Goal: Information Seeking & Learning: Find contact information

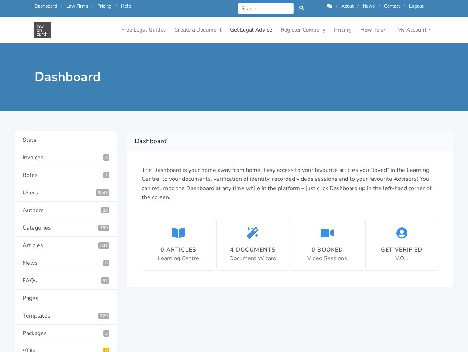
click at [255, 30] on link "Get Legal Advice" at bounding box center [251, 30] width 48 height 14
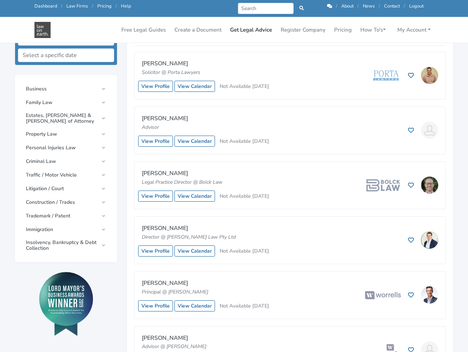
scroll to position [221, 0]
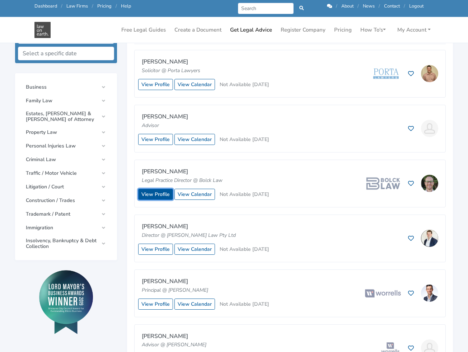
click at [153, 191] on link "View Profile" at bounding box center [155, 194] width 35 height 11
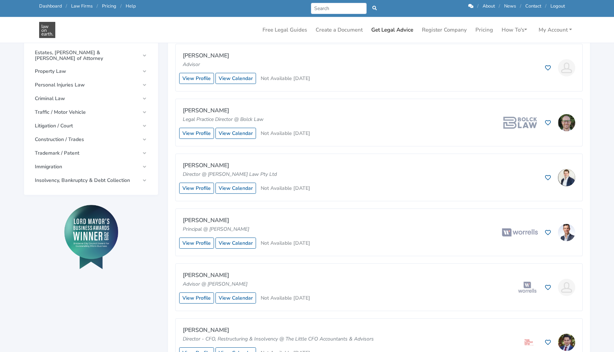
scroll to position [264, 0]
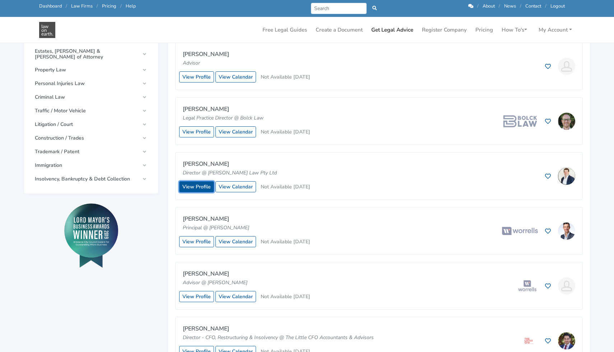
click at [191, 184] on link "View Profile" at bounding box center [196, 186] width 35 height 11
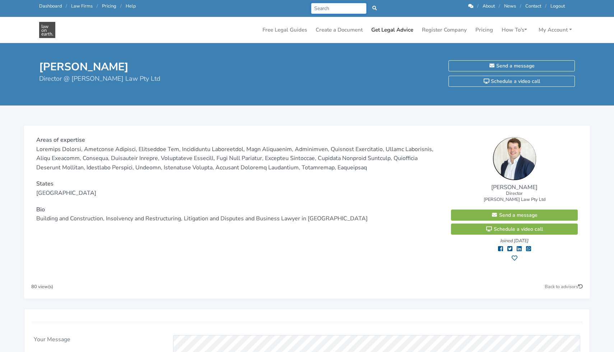
click at [332, 9] on input "Search" at bounding box center [339, 8] width 56 height 11
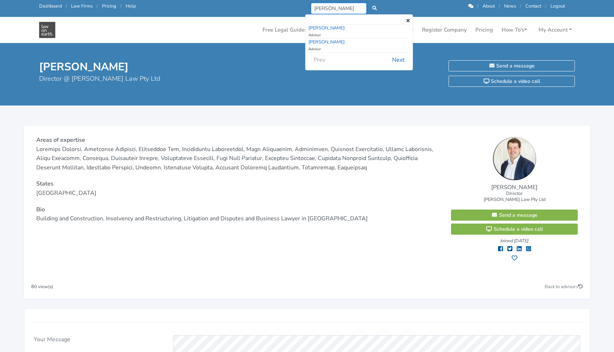
click at [323, 7] on input "matthew" at bounding box center [339, 8] width 56 height 11
click at [344, 8] on input "mathew" at bounding box center [339, 8] width 56 height 11
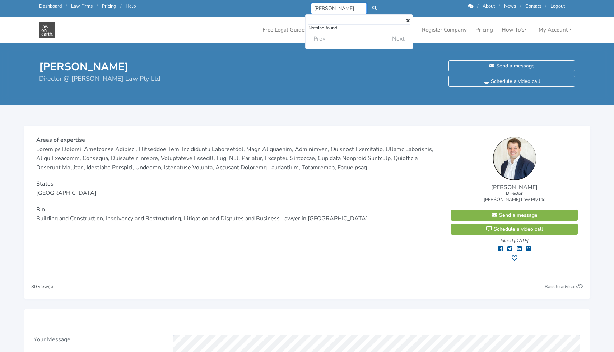
type input "mathew verwater"
click at [408, 20] on icon at bounding box center [407, 21] width 3 height 5
click at [46, 25] on img at bounding box center [47, 30] width 16 height 16
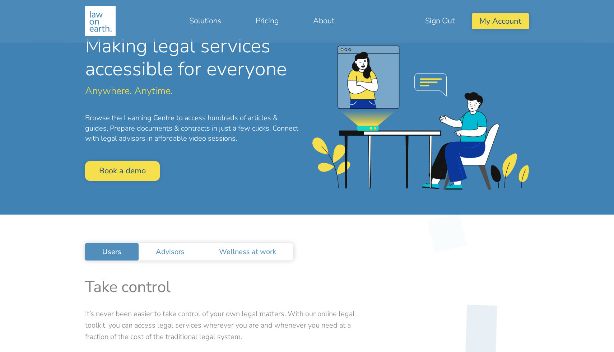
scroll to position [45, 0]
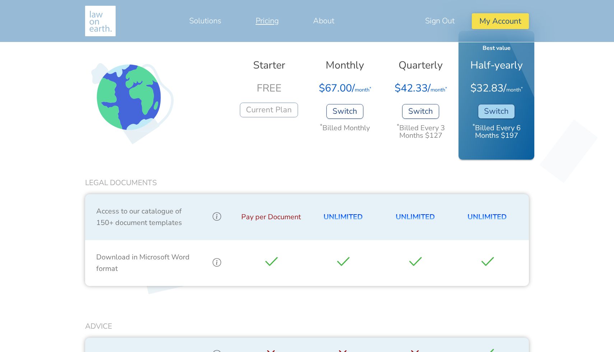
scroll to position [278, 0]
click at [365, 117] on div "Best value Monthly $67.00/ month * Switch * Billed Monthly" at bounding box center [345, 94] width 76 height 129
